Goal: Find contact information: Find contact information

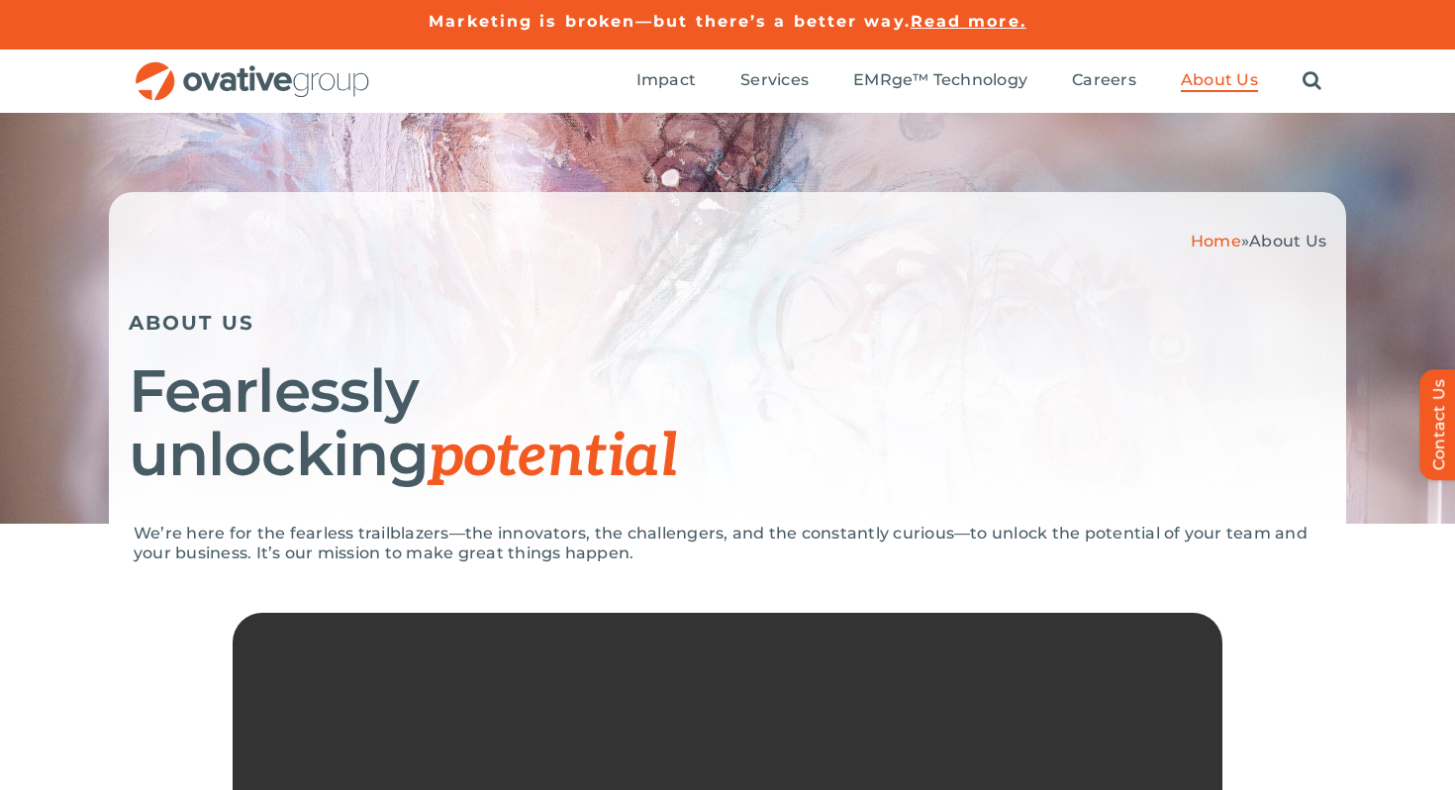
click at [979, 20] on span "Read more." at bounding box center [969, 21] width 116 height 19
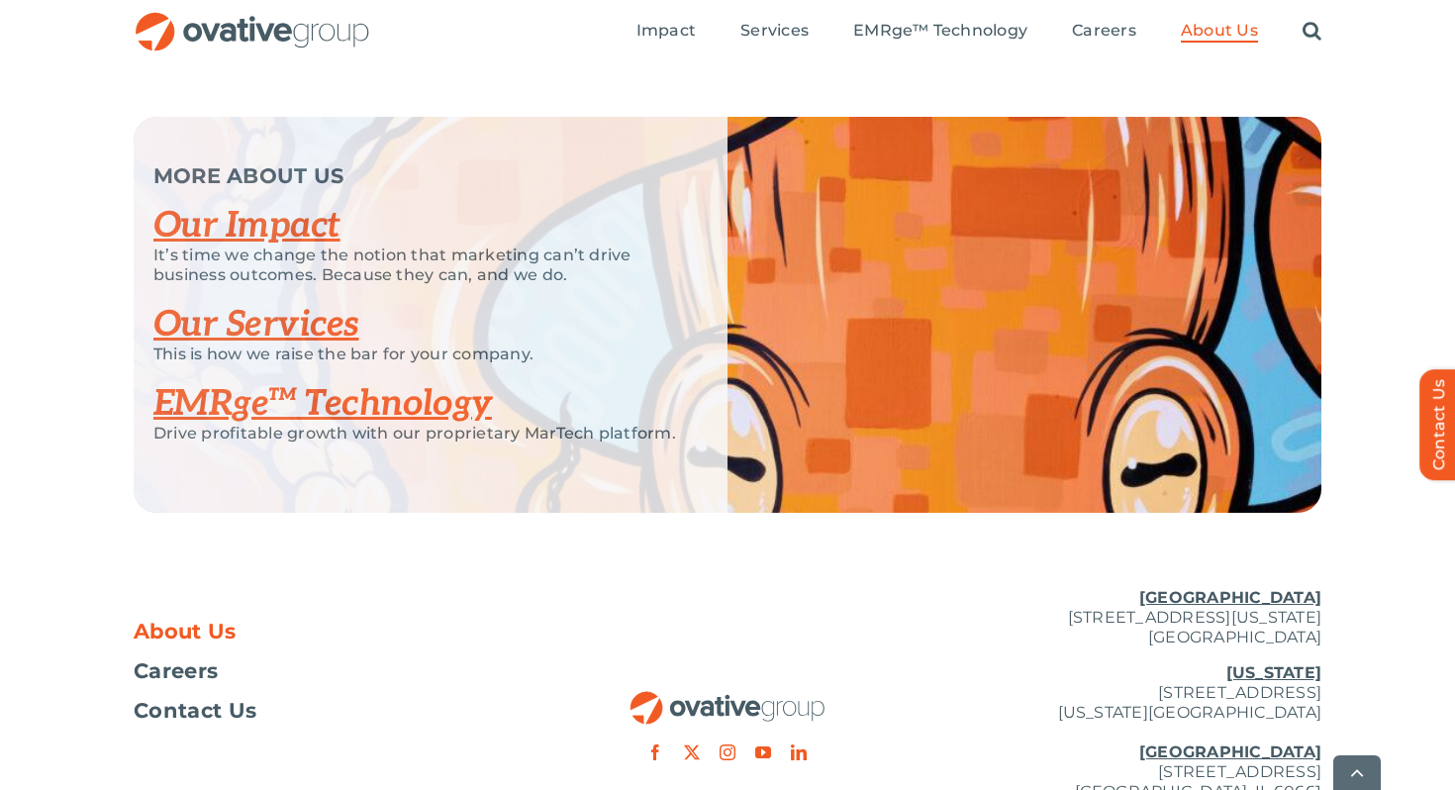
scroll to position [4302, 0]
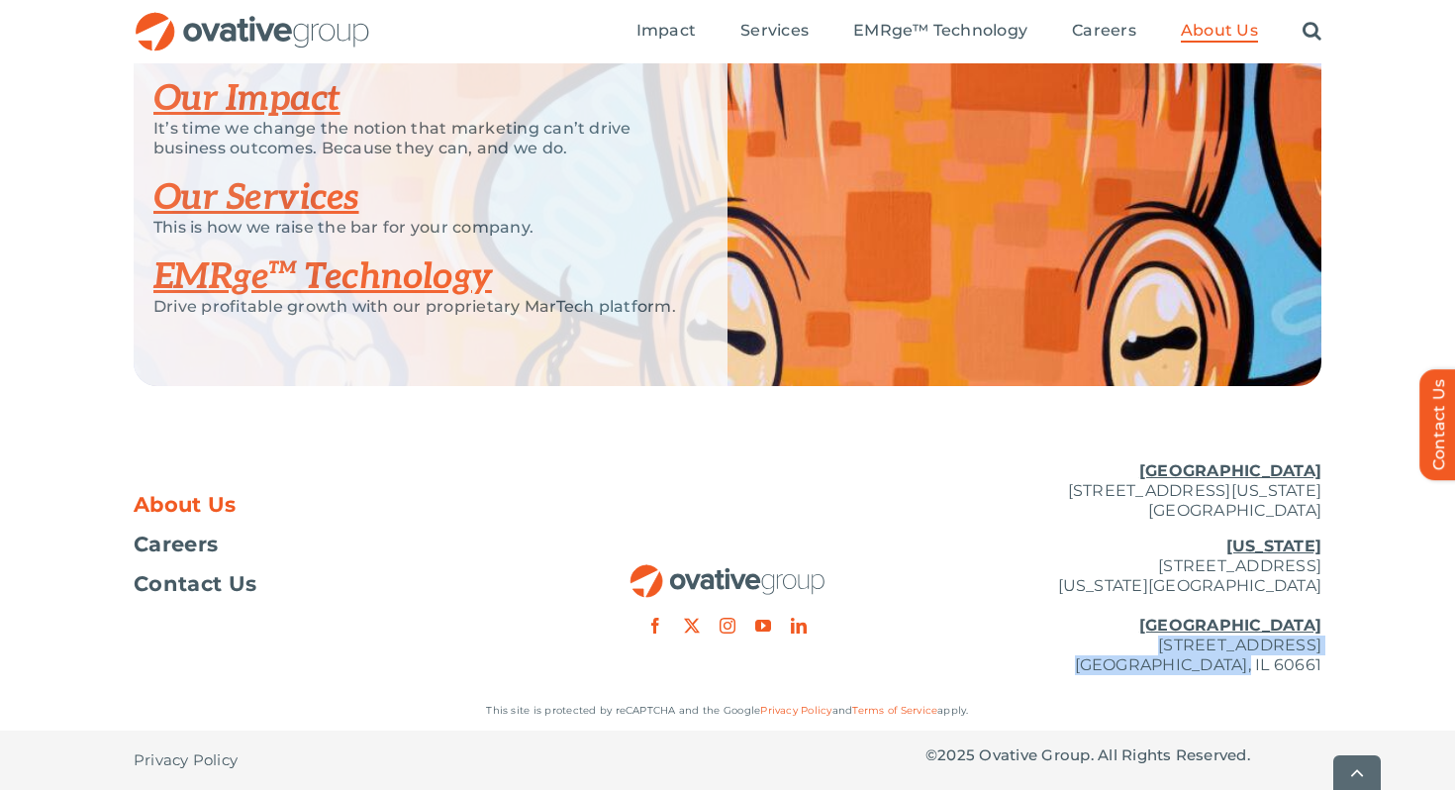
drag, startPoint x: 1010, startPoint y: 646, endPoint x: 1374, endPoint y: 669, distance: 365.0
click at [1374, 669] on div "About Us Careers Contact Us [GEOGRAPHIC_DATA] [STREET_ADDRESS][GEOGRAPHIC_DATA]…" at bounding box center [727, 567] width 1455 height 245
copy p "[STREET_ADDRESS]"
click at [452, 483] on div "About Us Careers Contact Us" at bounding box center [332, 519] width 396 height 148
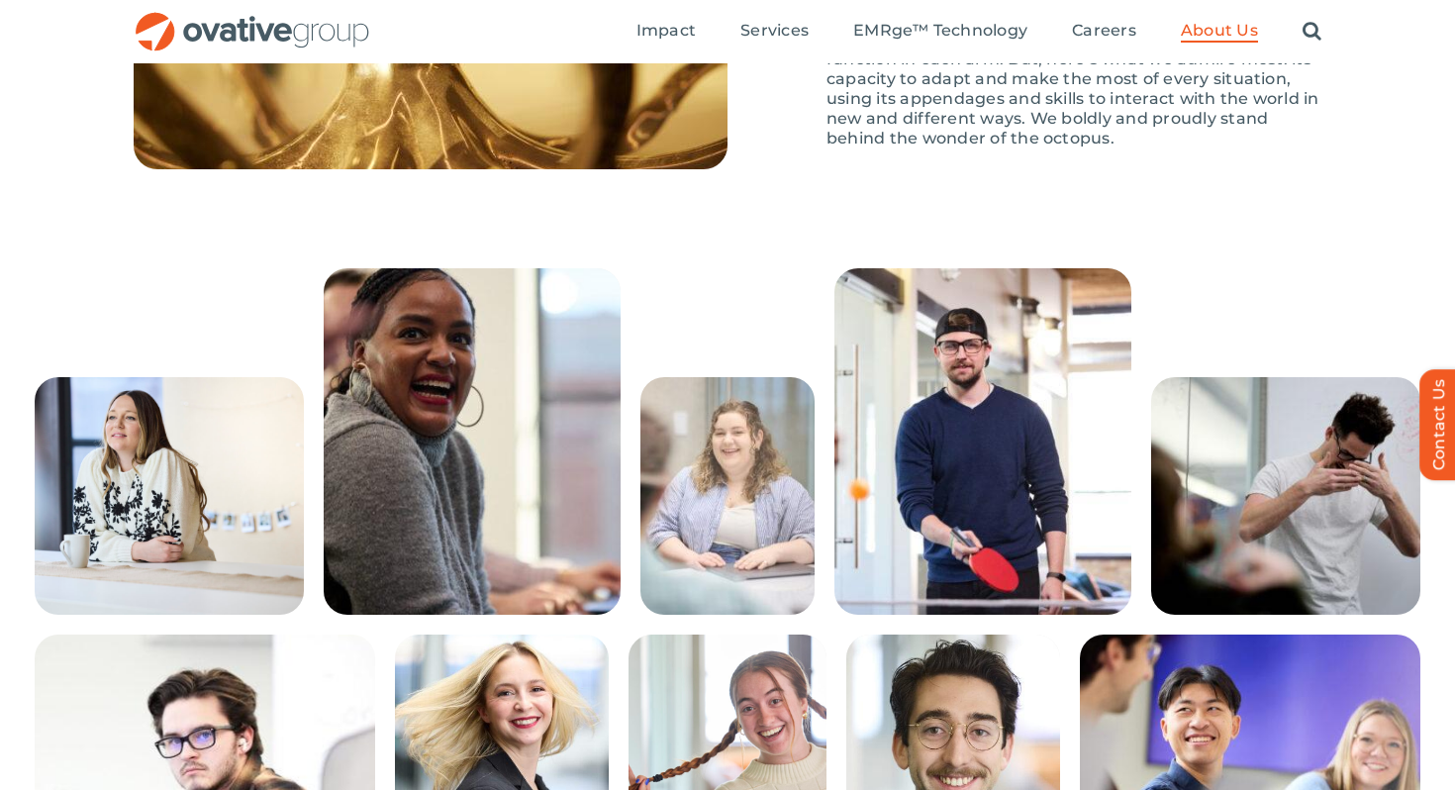
scroll to position [2984, 0]
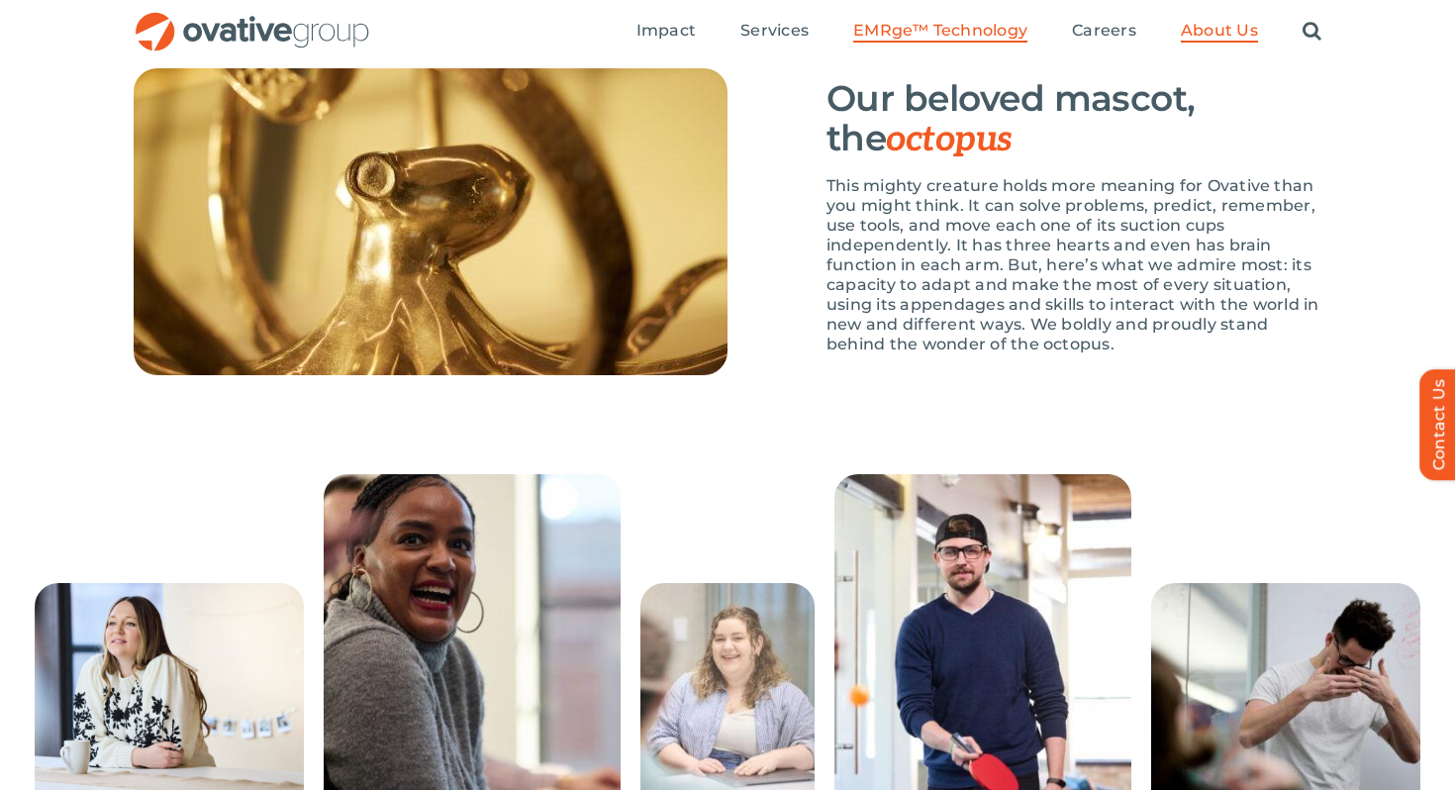
click at [890, 34] on span "EMRge™ Technology" at bounding box center [940, 31] width 174 height 20
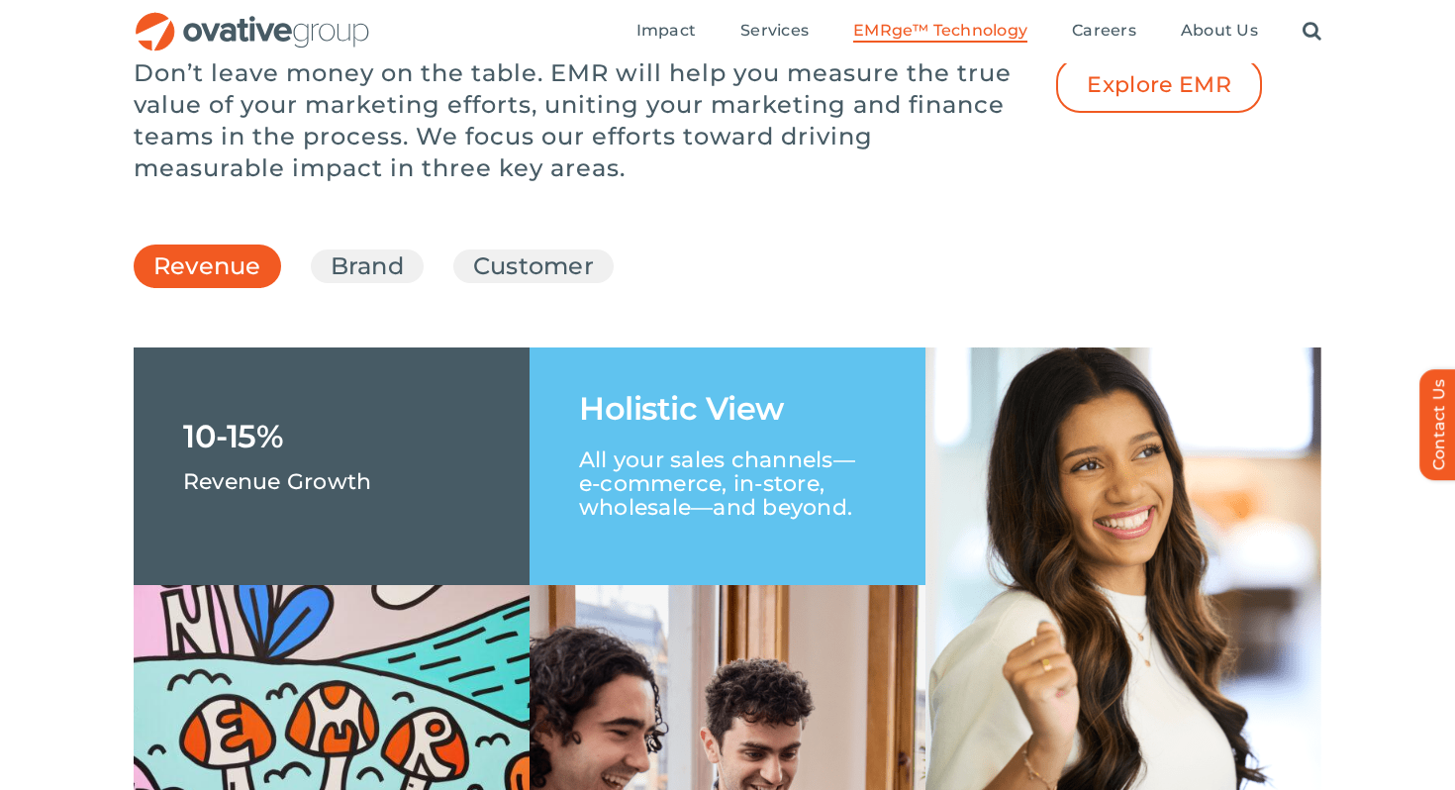
scroll to position [2817, 0]
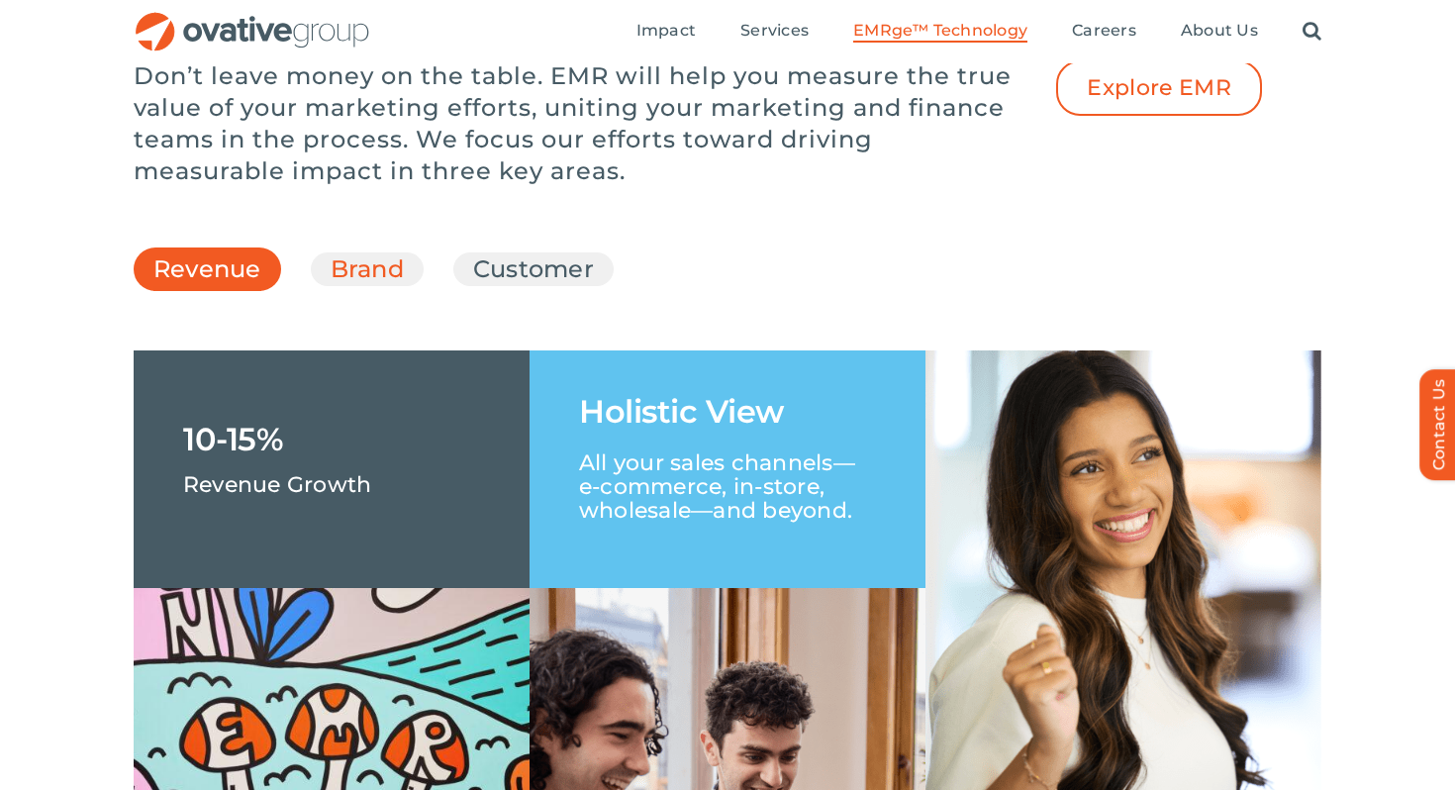
click at [377, 286] on link "Brand" at bounding box center [367, 269] width 73 height 34
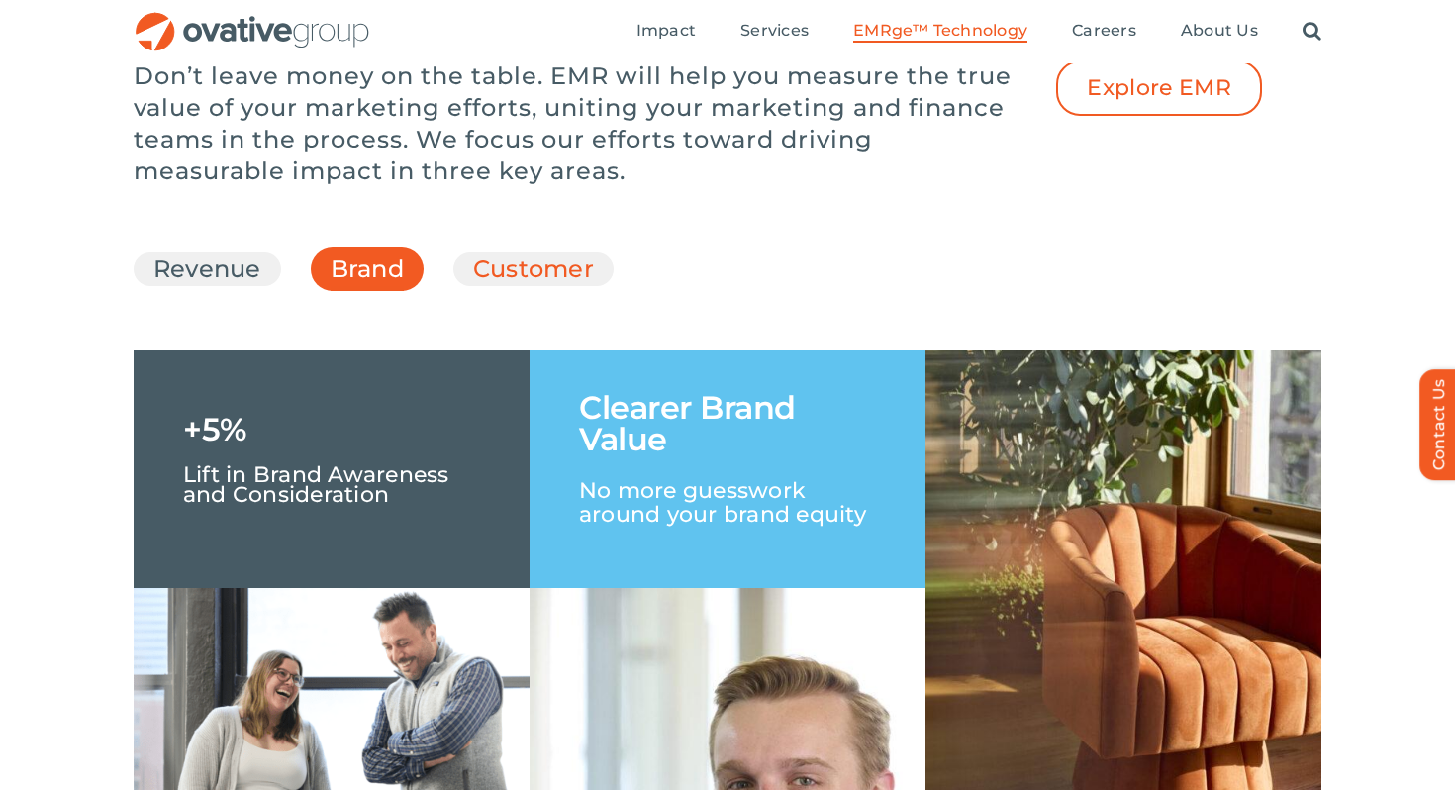
click at [523, 286] on link "Customer" at bounding box center [533, 269] width 121 height 34
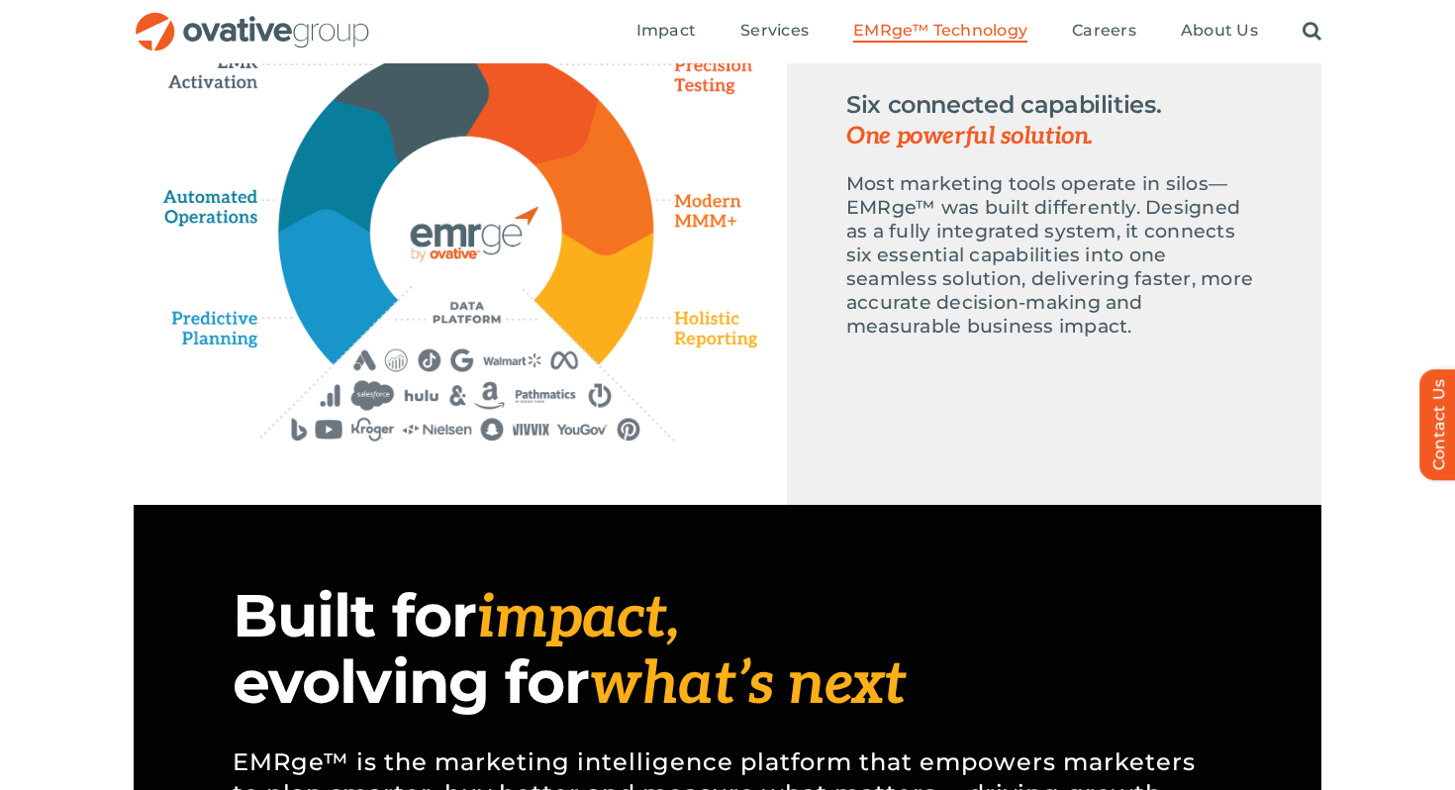
scroll to position [1009, 0]
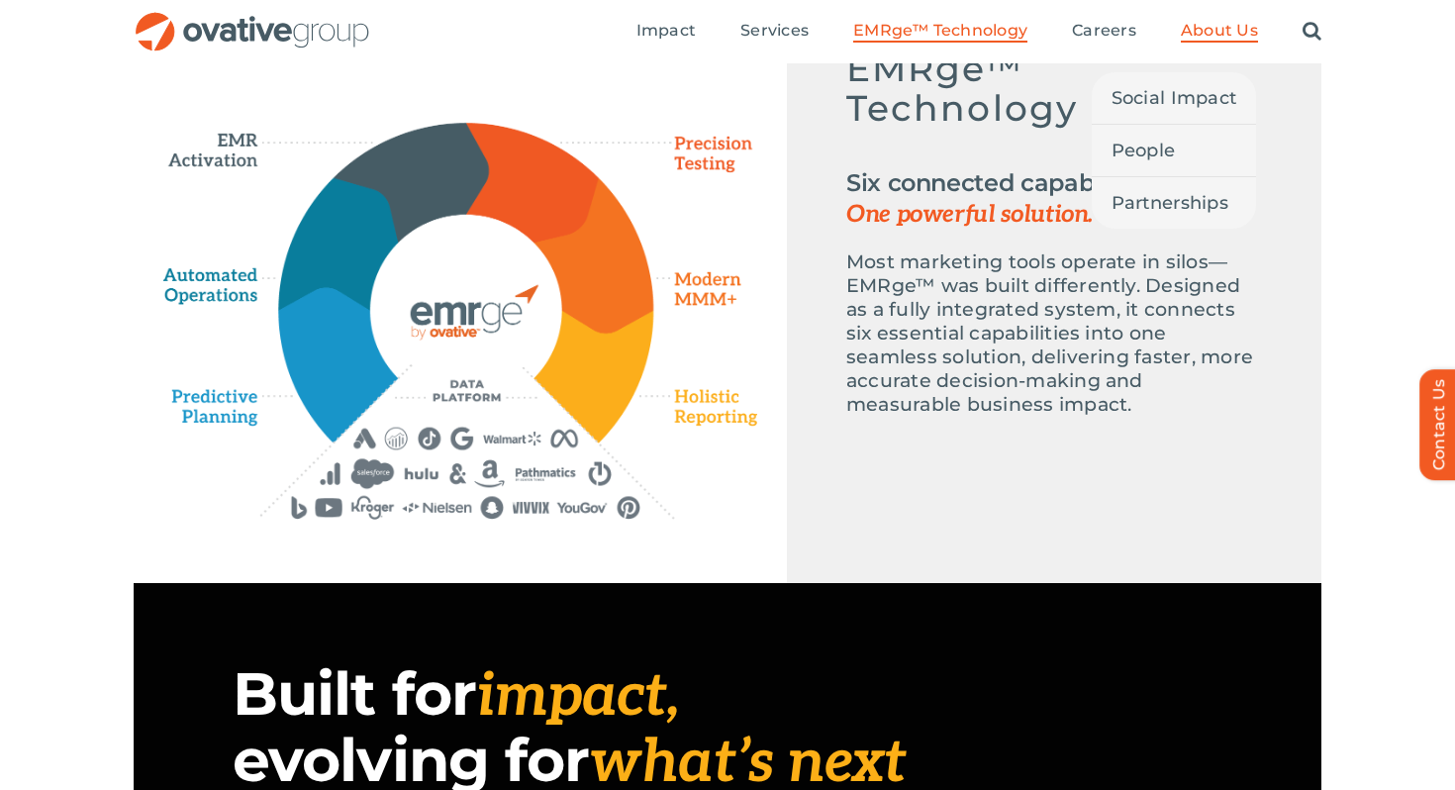
click at [1219, 37] on span "About Us" at bounding box center [1219, 31] width 77 height 20
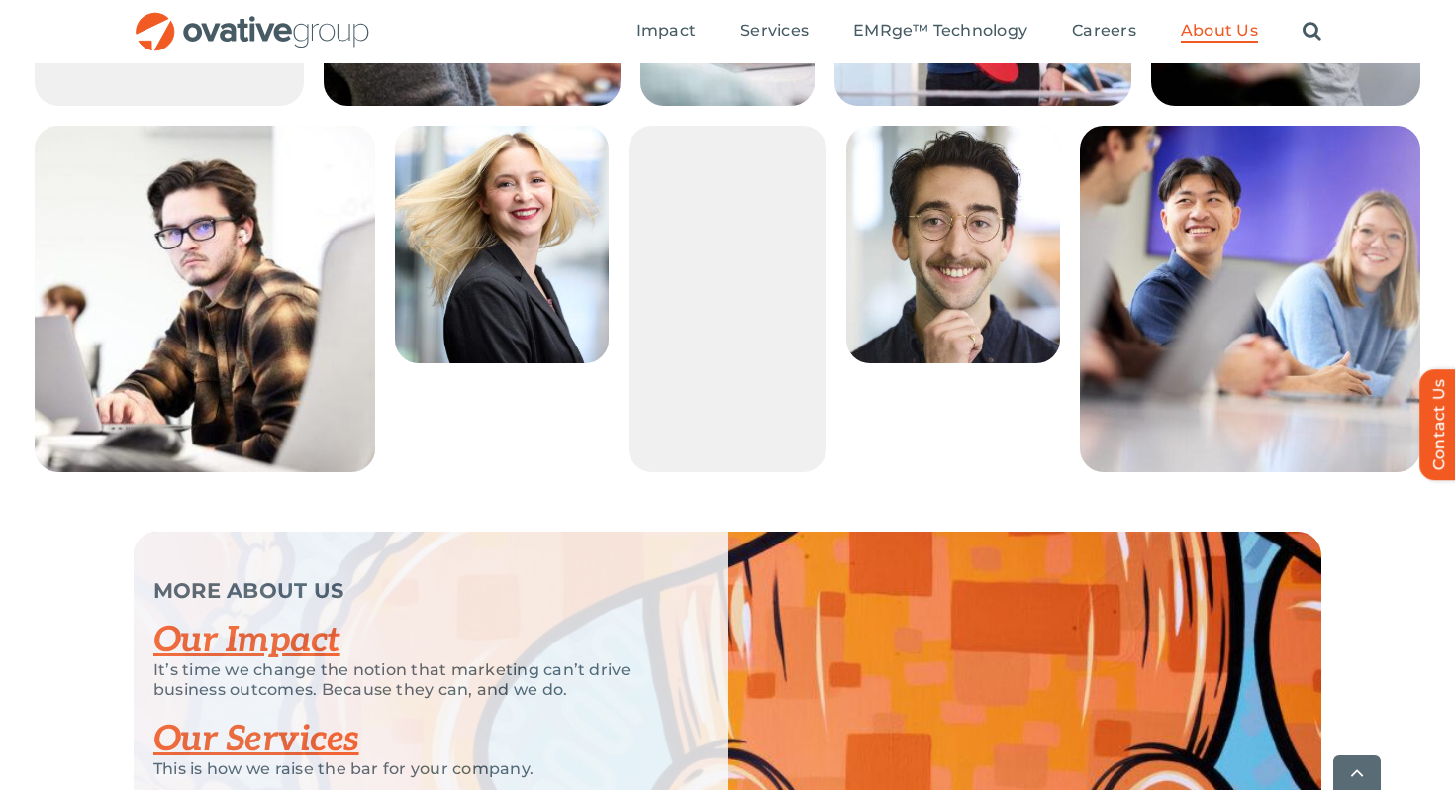
scroll to position [3705, 0]
